Goal: Find specific page/section: Find specific page/section

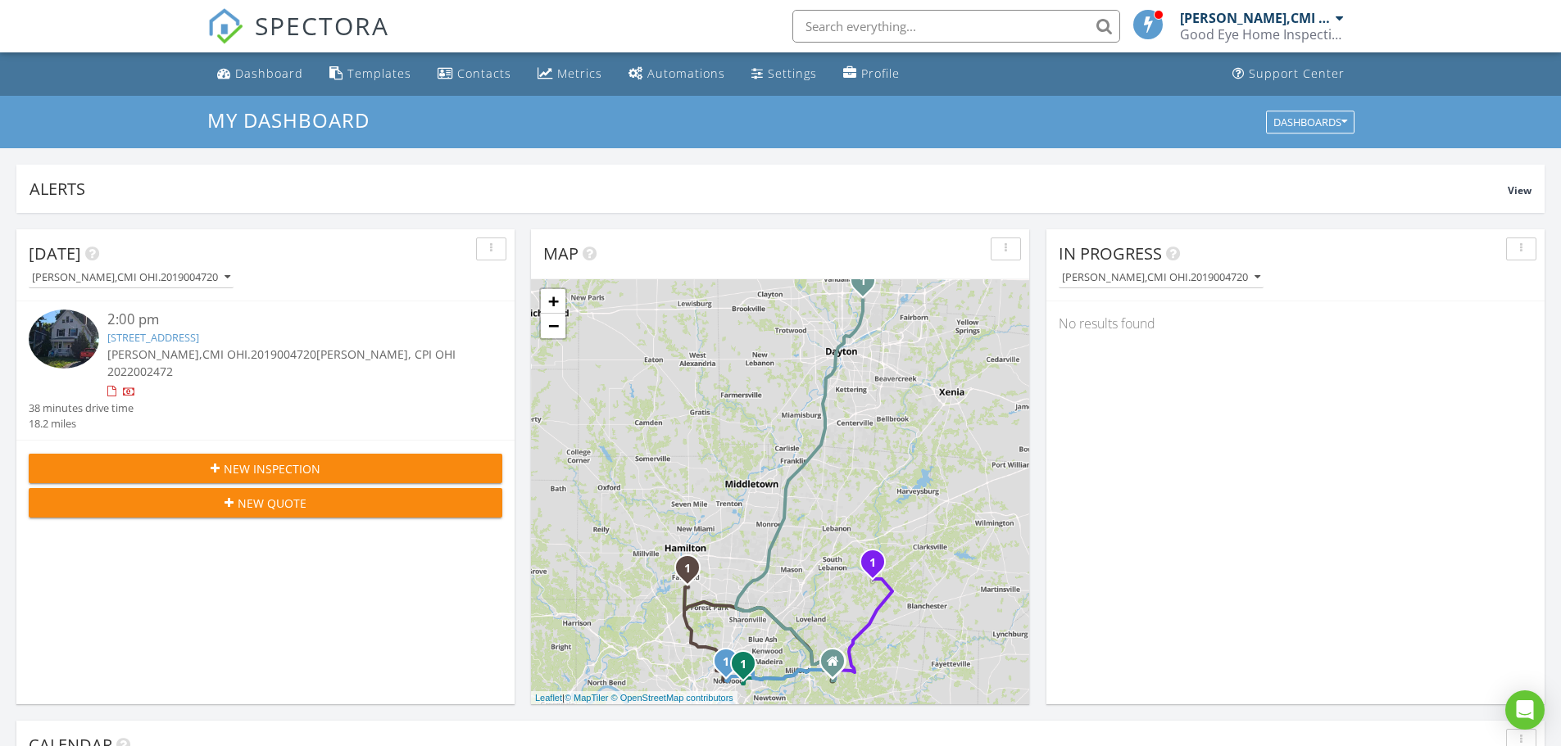
click at [159, 356] on span "[PERSON_NAME],CMI OHI.2019004720" at bounding box center [211, 355] width 209 height 16
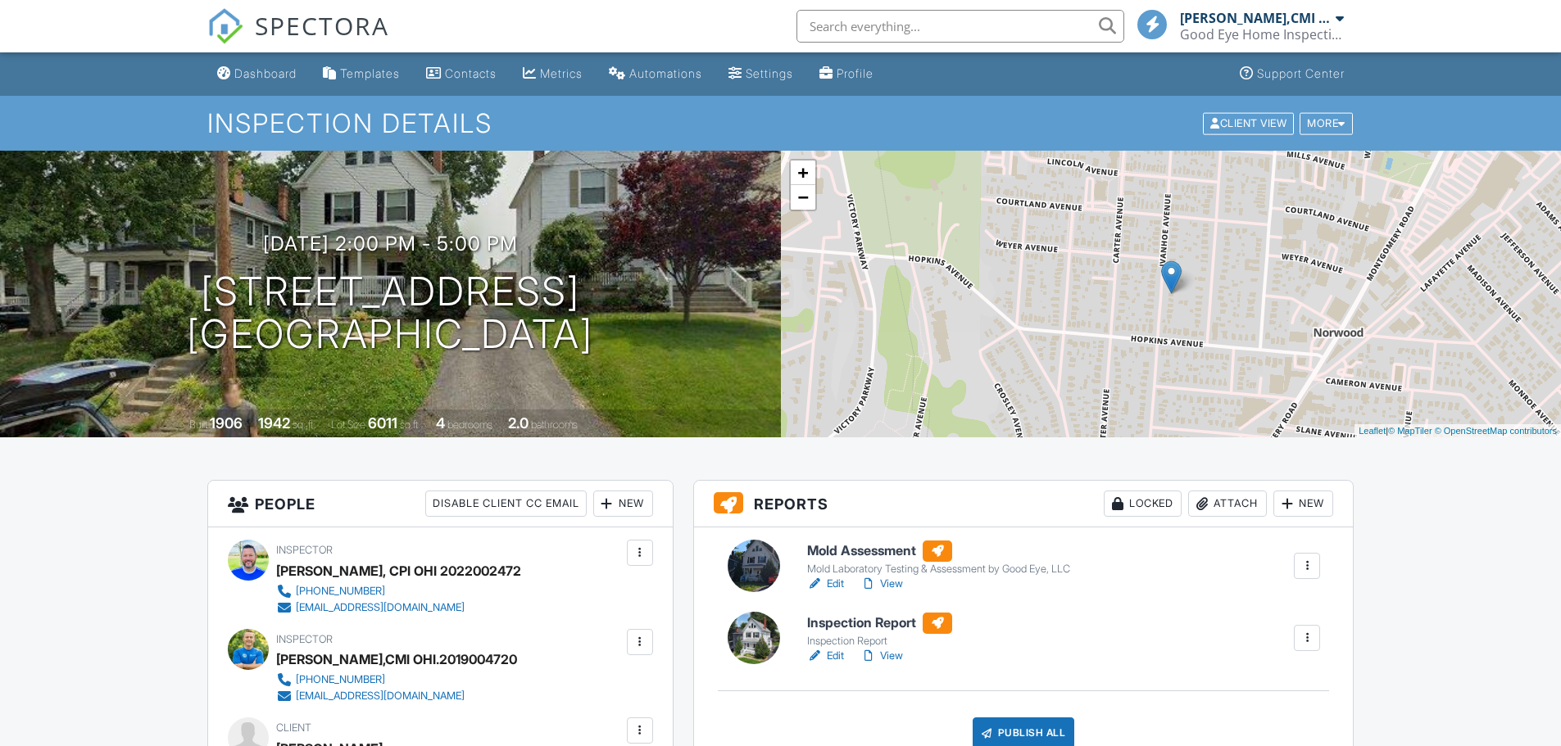
click at [840, 579] on link "Edit" at bounding box center [825, 584] width 37 height 16
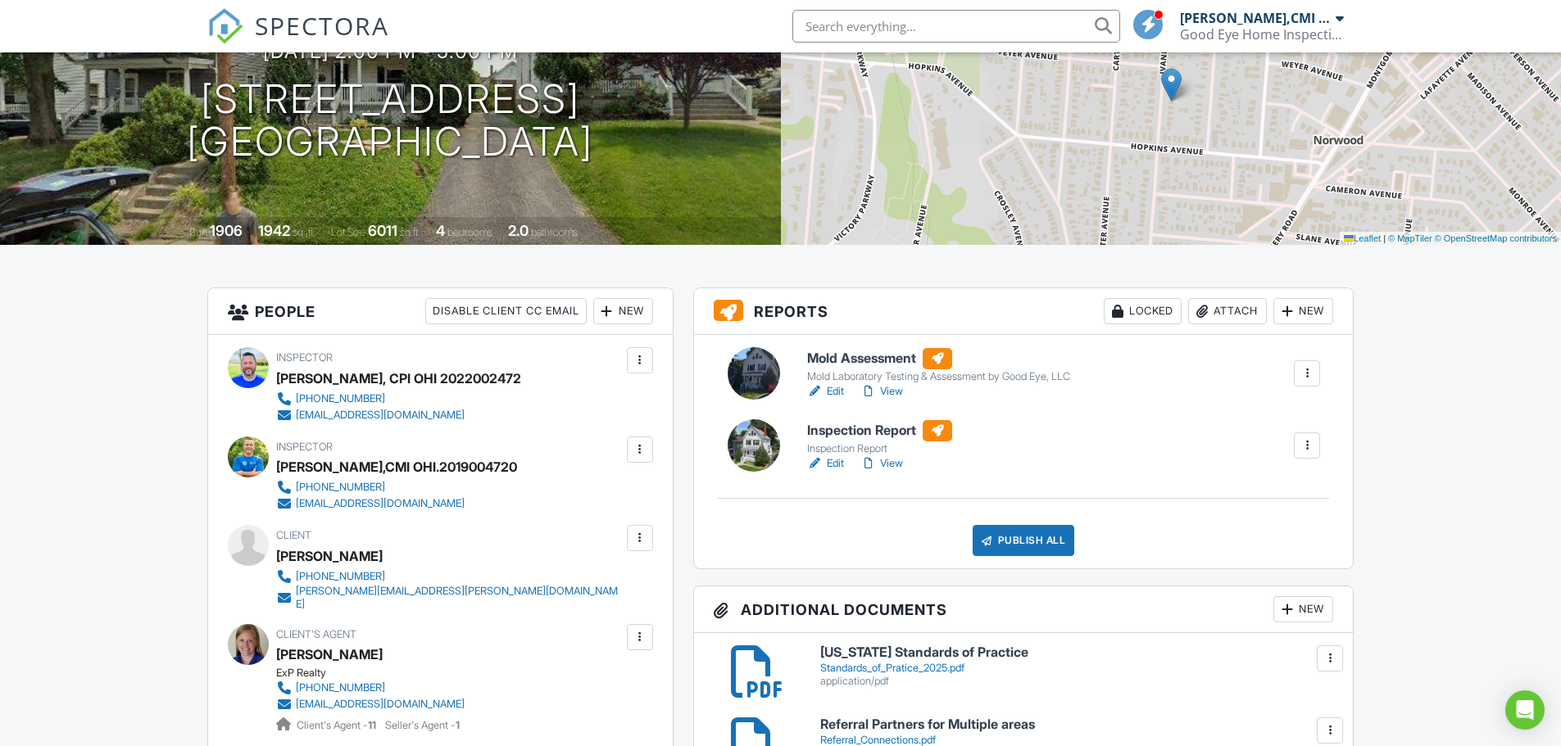
scroll to position [246, 0]
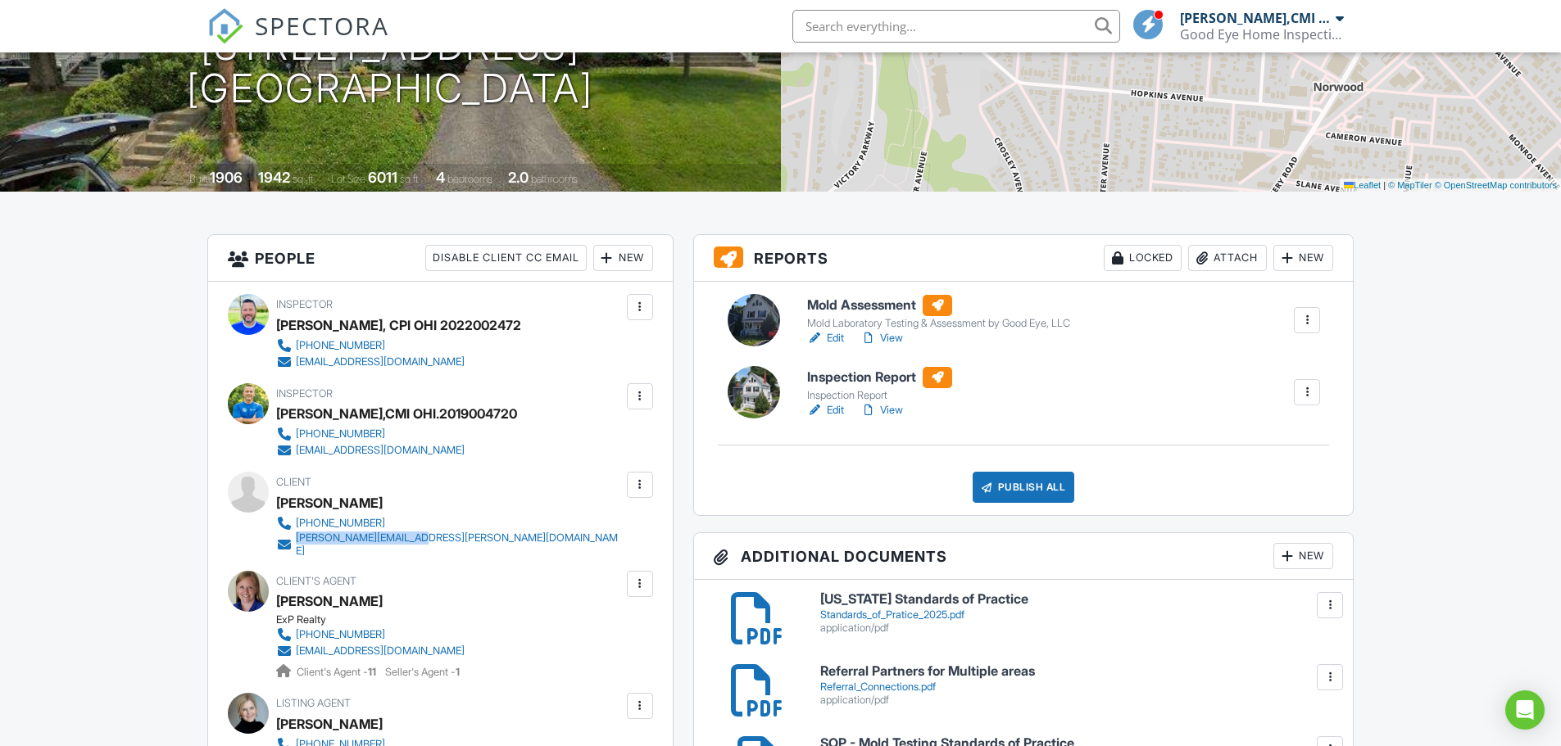
drag, startPoint x: 442, startPoint y: 546, endPoint x: 297, endPoint y: 541, distance: 145.1
click at [297, 541] on div "Client [PERSON_NAME] [PHONE_NUMBER] [PERSON_NAME][EMAIL_ADDRESS][PERSON_NAME][D…" at bounding box center [488, 514] width 425 height 85
copy div "[PERSON_NAME][EMAIL_ADDRESS][PERSON_NAME][DOMAIN_NAME]"
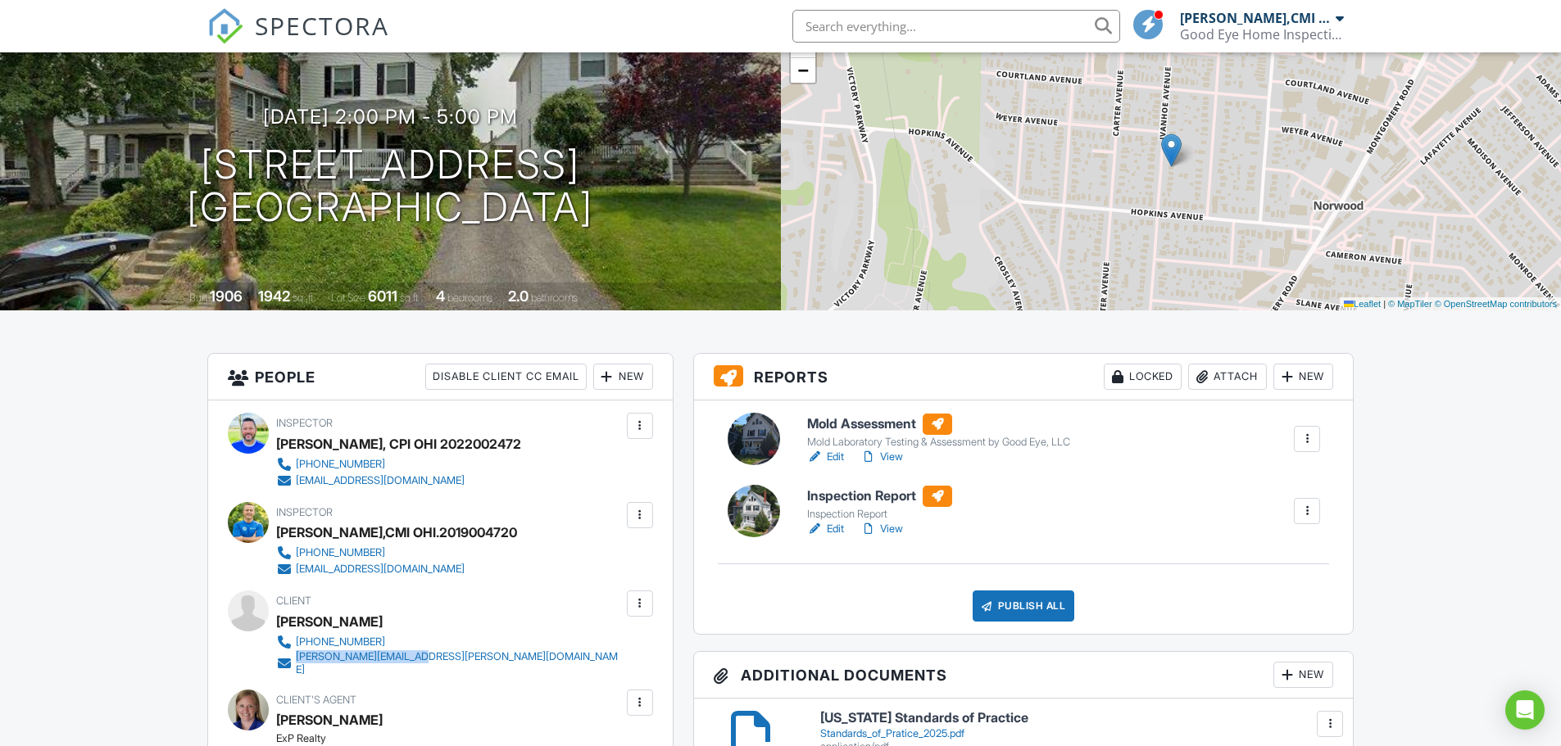
scroll to position [0, 0]
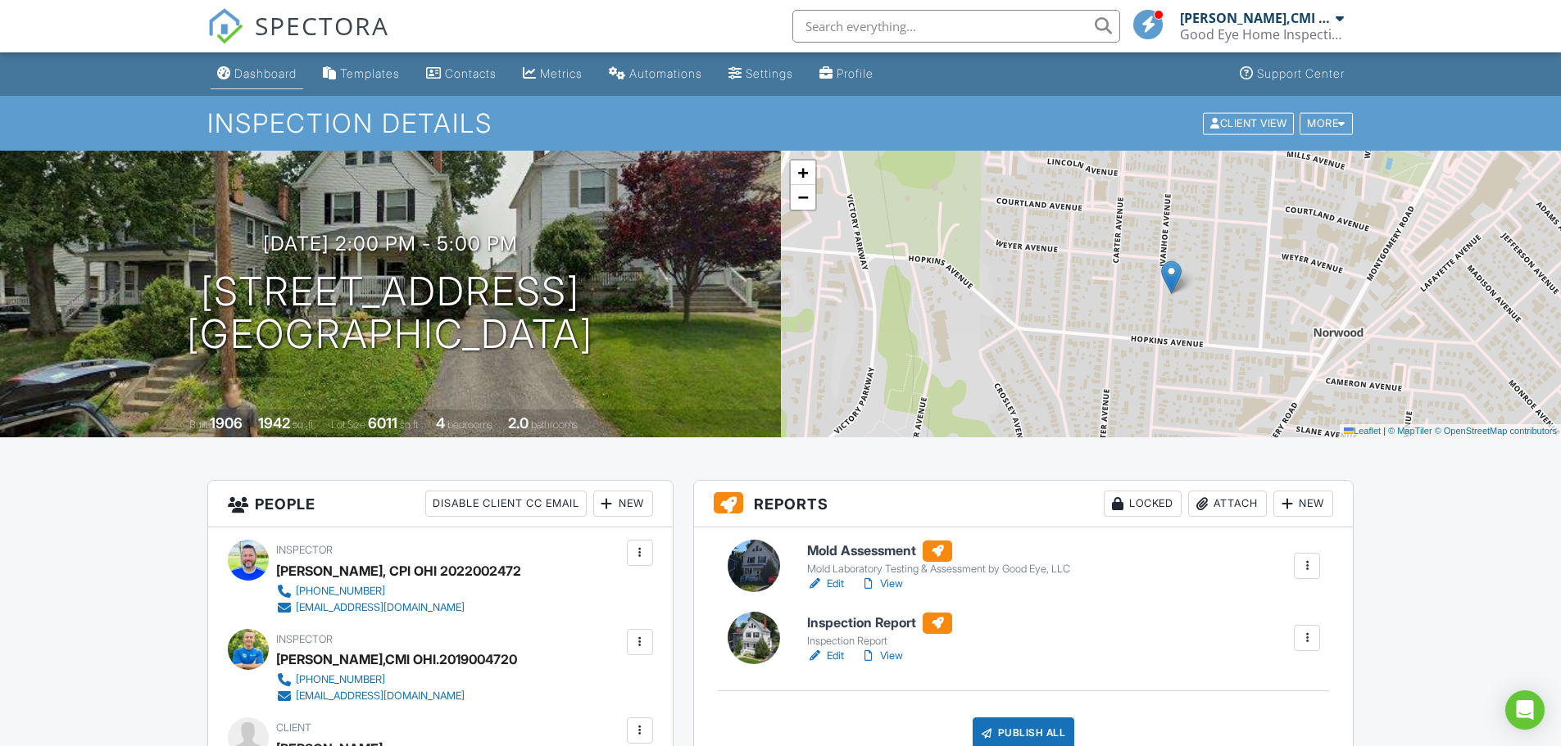
click at [260, 75] on div "Dashboard" at bounding box center [265, 73] width 62 height 14
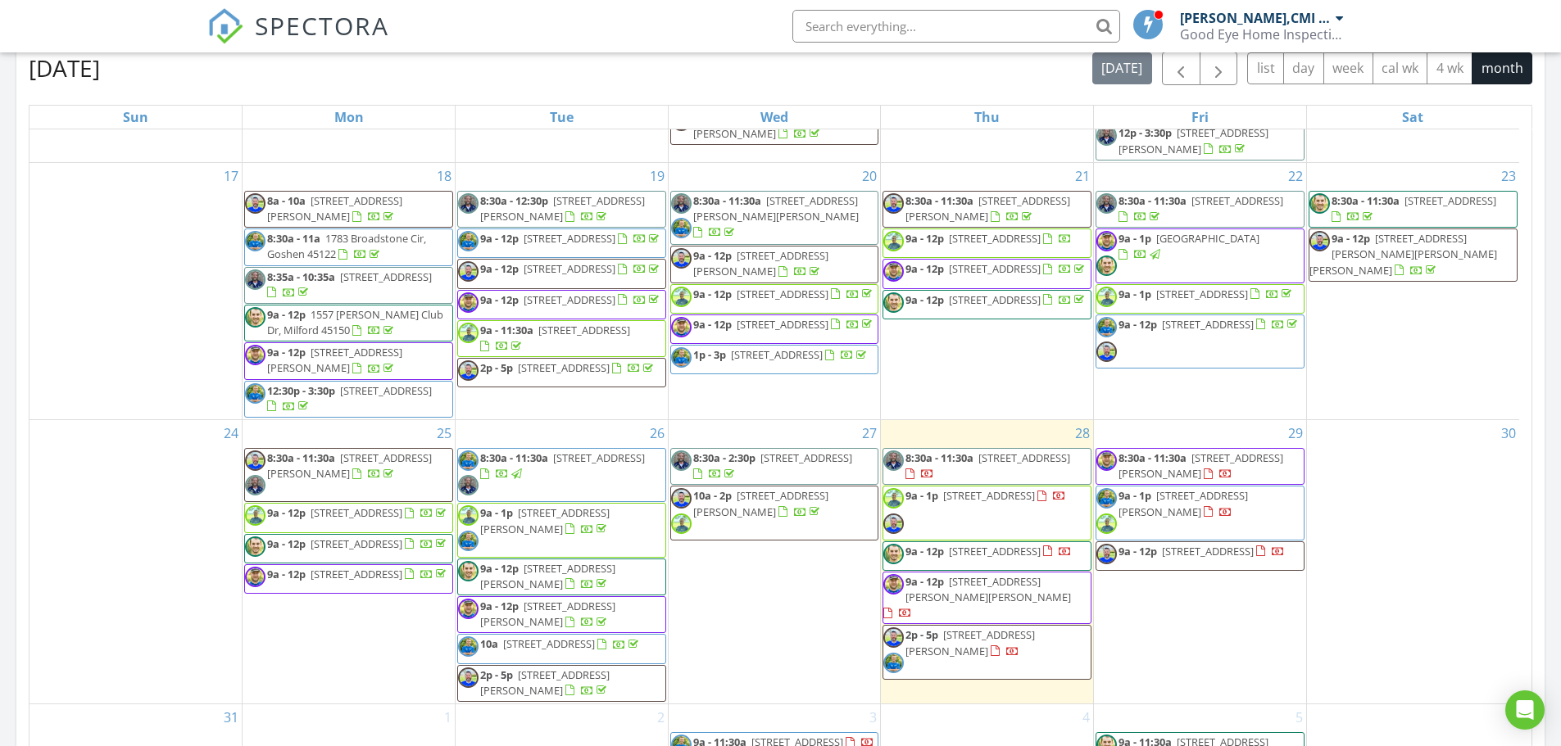
scroll to position [819, 0]
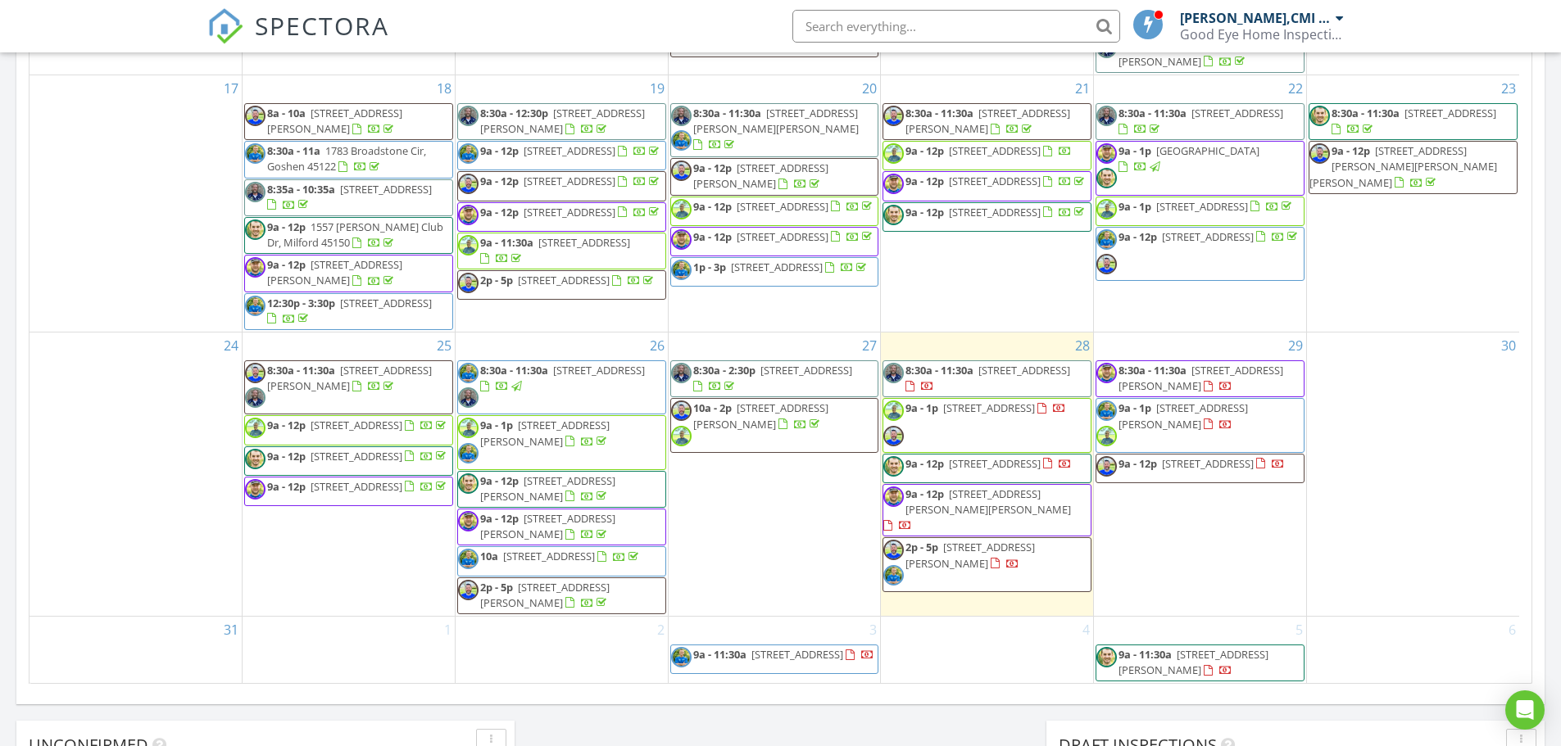
click at [854, 20] on input "text" at bounding box center [956, 26] width 328 height 33
paste input "Amber Marchioni"
type input "Amber Marchioni"
drag, startPoint x: 960, startPoint y: 14, endPoint x: 787, endPoint y: 30, distance: 174.5
click at [787, 30] on div "Amber Marchioni" at bounding box center [951, 26] width 338 height 33
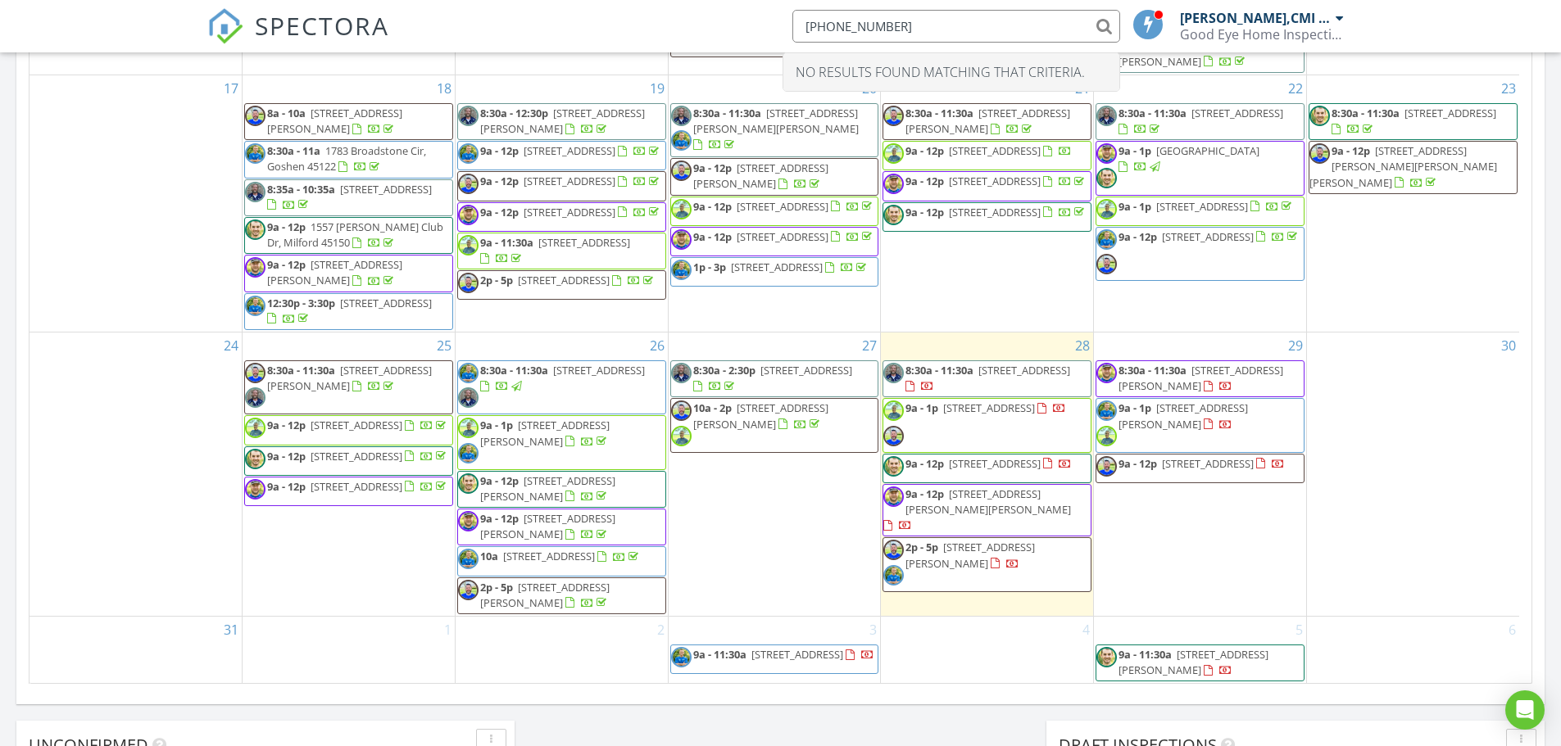
type input "513-675-6009"
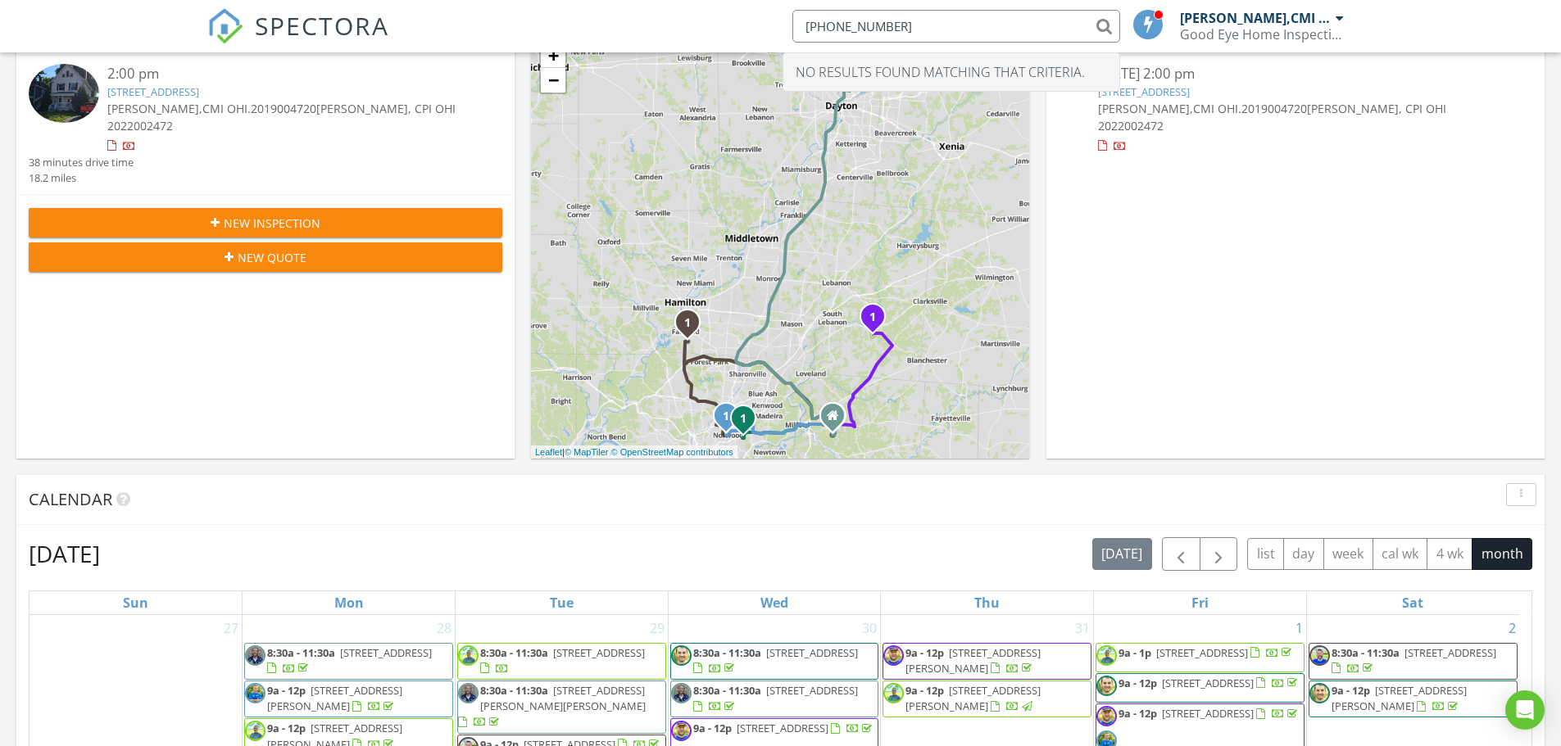
scroll to position [0, 0]
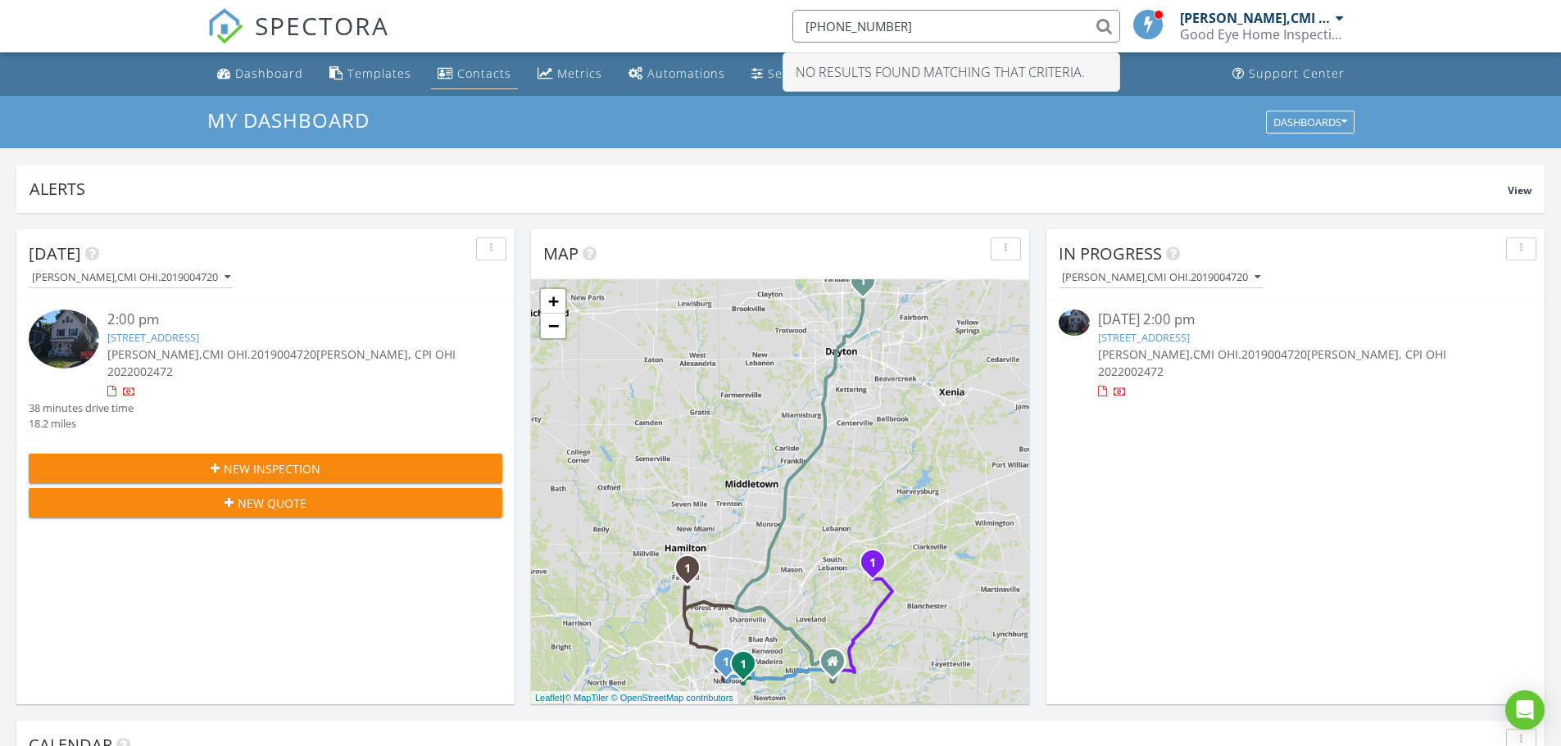
click at [472, 75] on div "Contacts" at bounding box center [484, 74] width 54 height 16
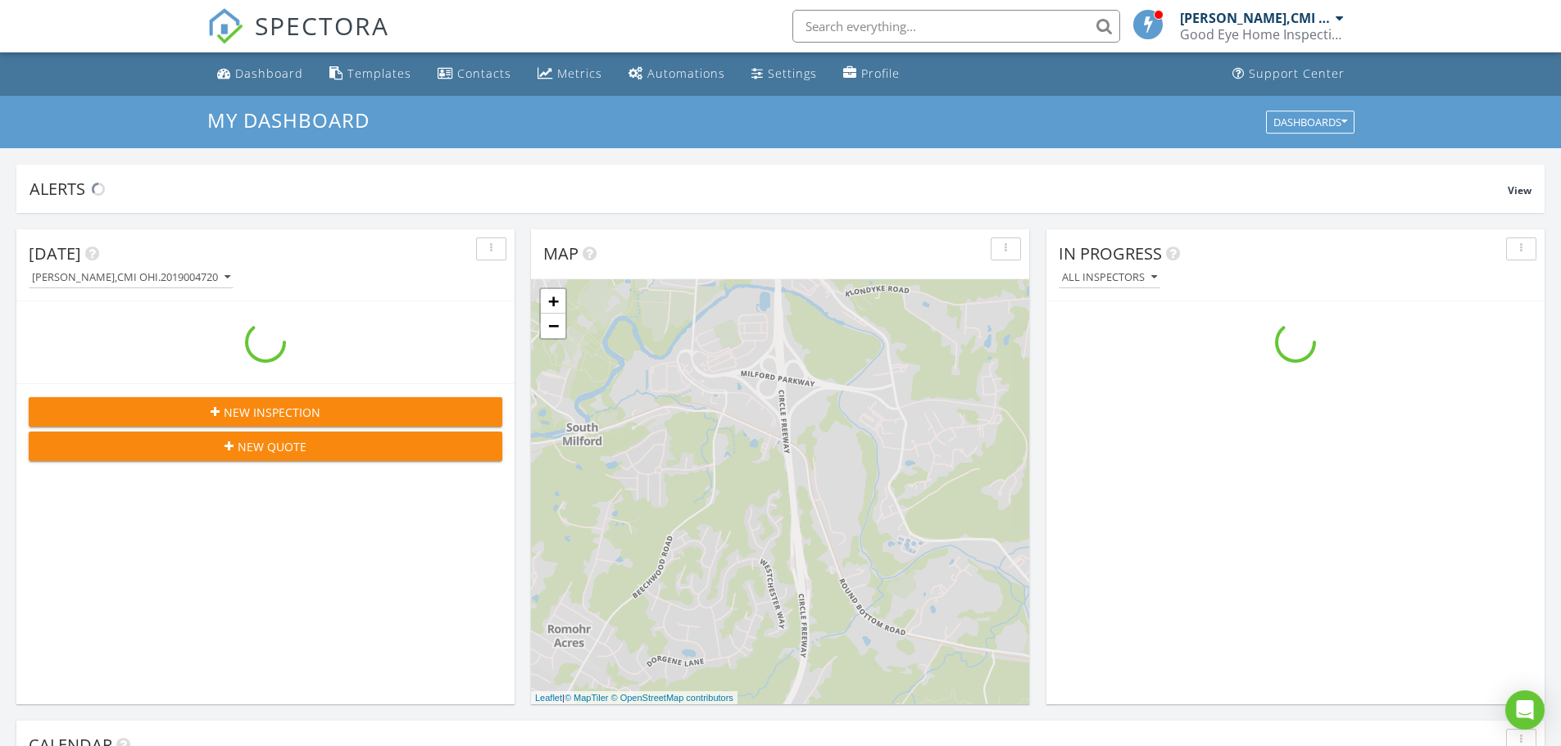
scroll to position [1517, 1586]
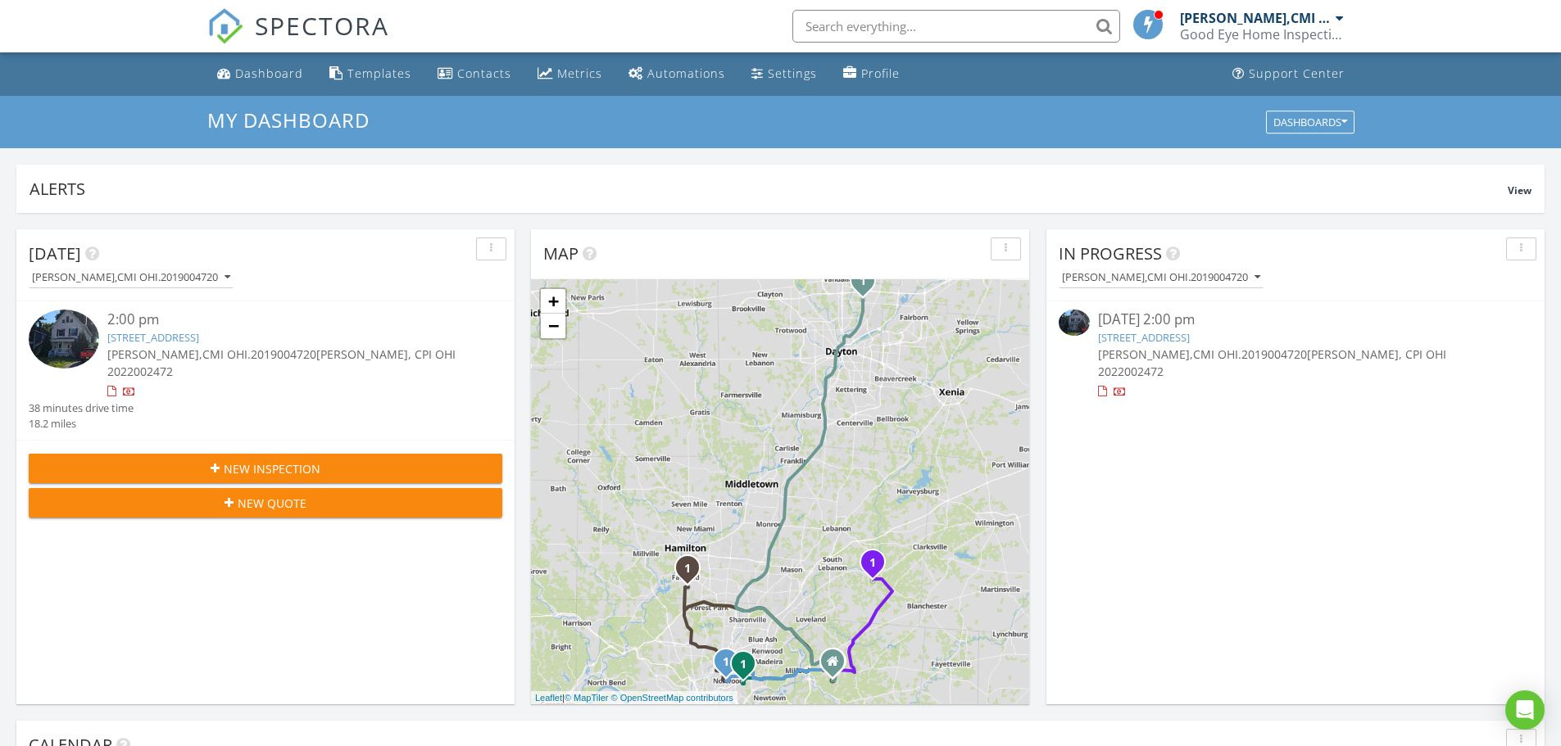
click at [891, 33] on input "text" at bounding box center [956, 26] width 328 height 33
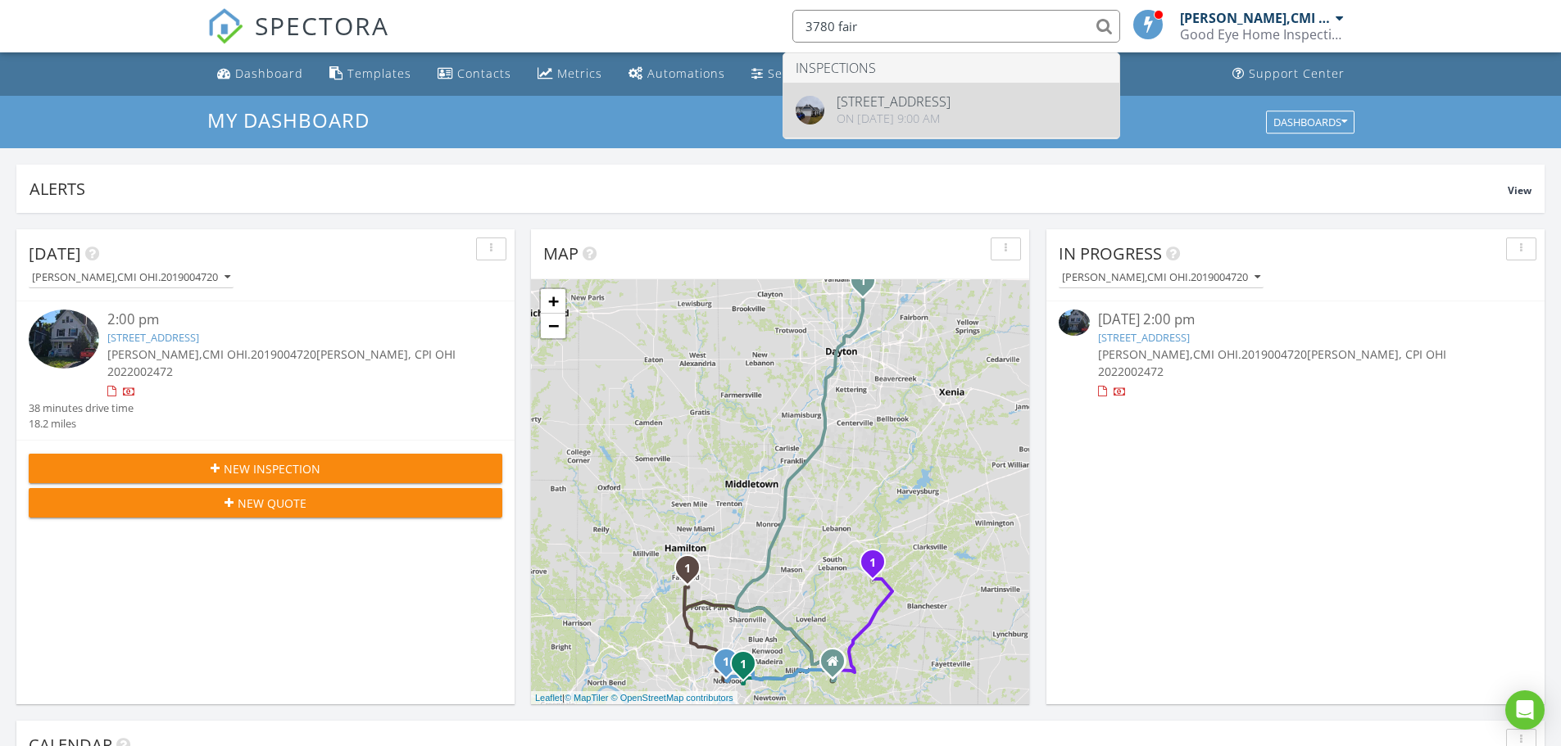
type input "3780 fair"
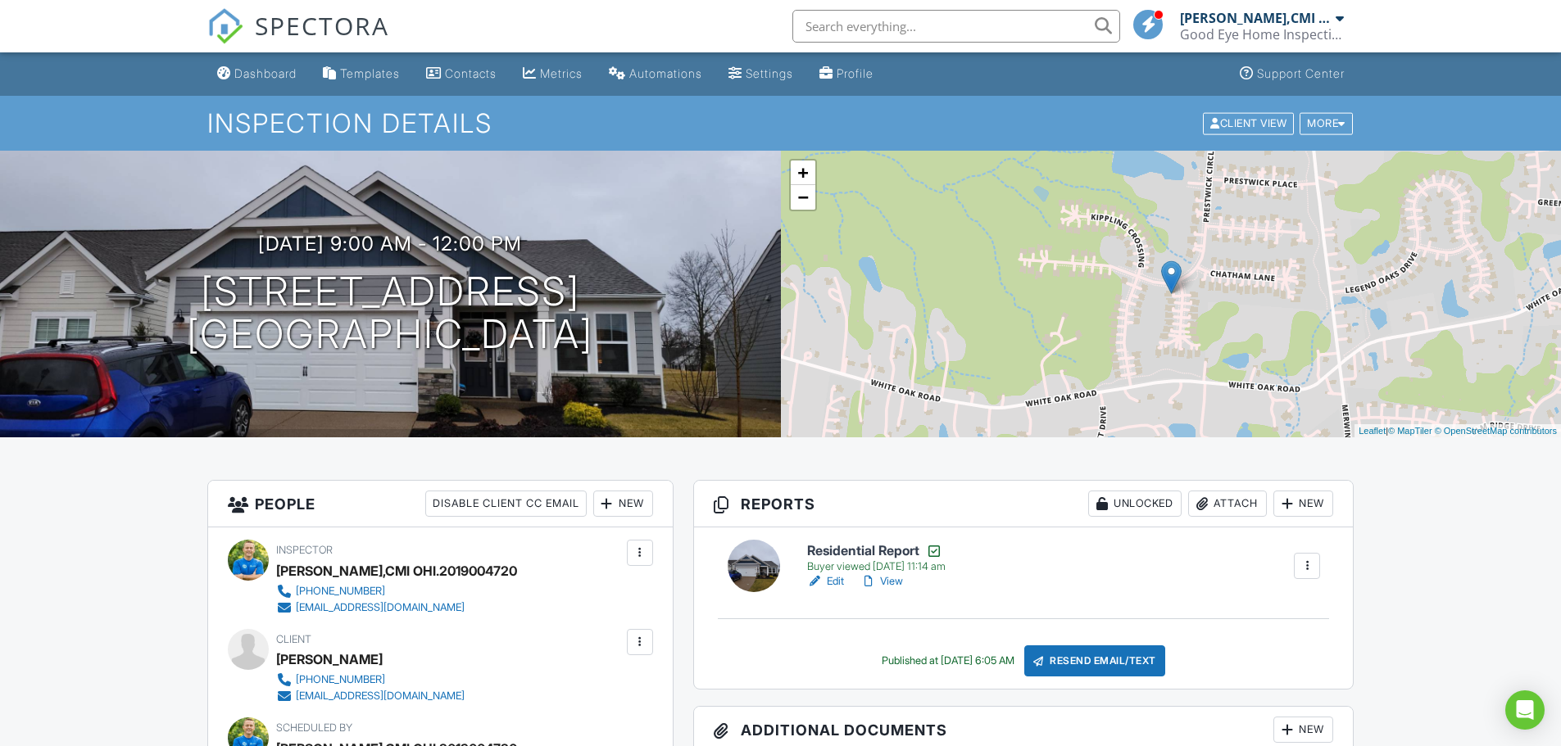
click at [900, 578] on link "View" at bounding box center [881, 582] width 43 height 16
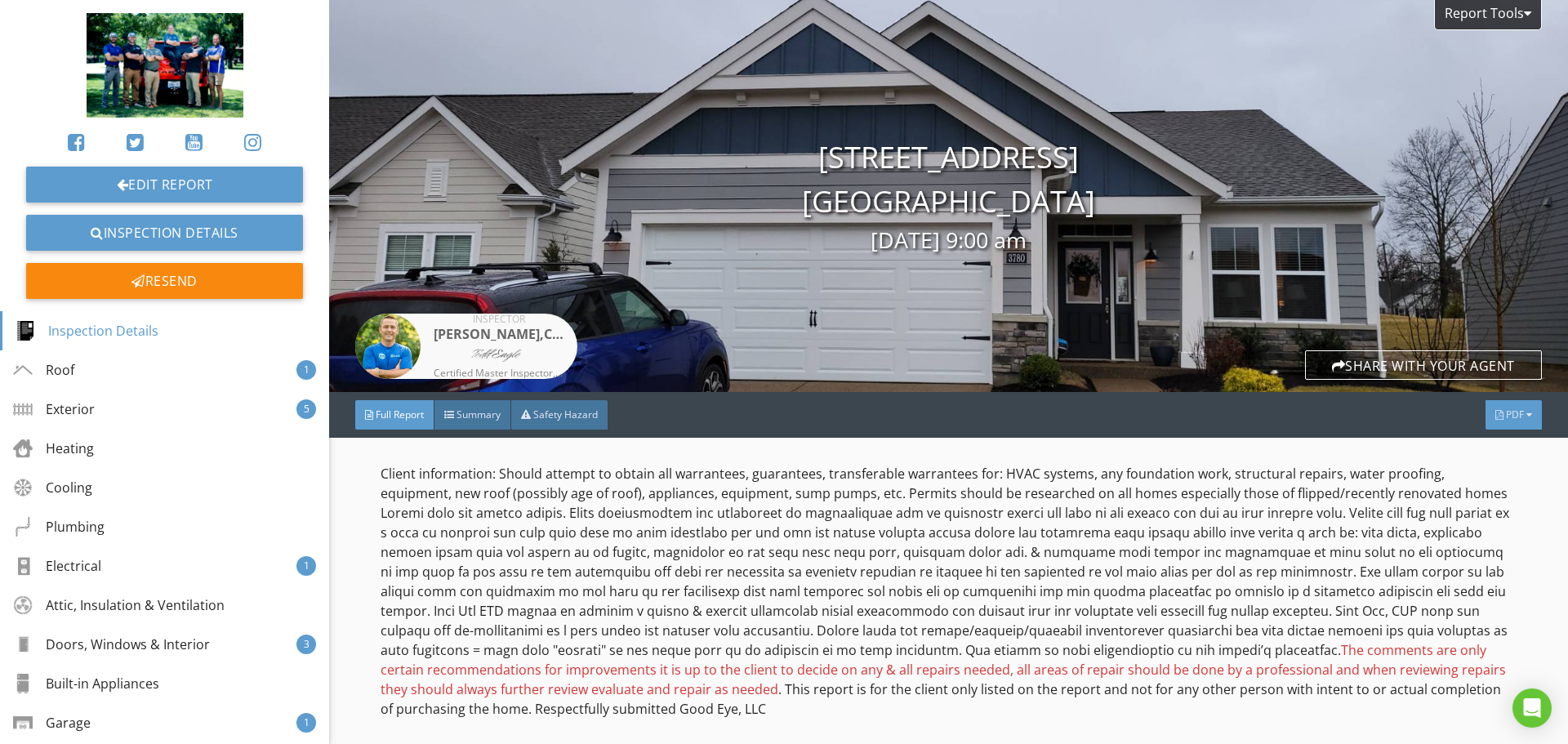
click at [1506, 412] on span "PDF" at bounding box center [1515, 415] width 18 height 14
click at [1487, 441] on div "Summary" at bounding box center [1492, 438] width 105 height 20
